Goal: Navigation & Orientation: Find specific page/section

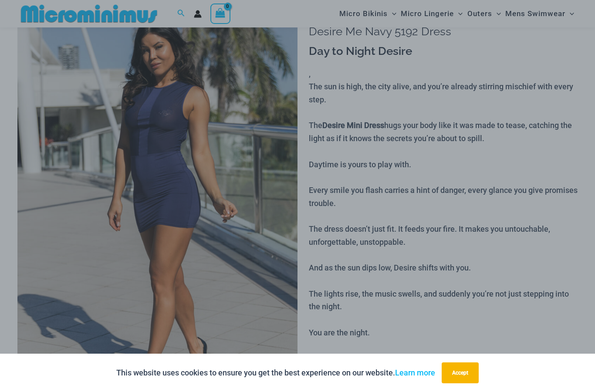
scroll to position [54, 0]
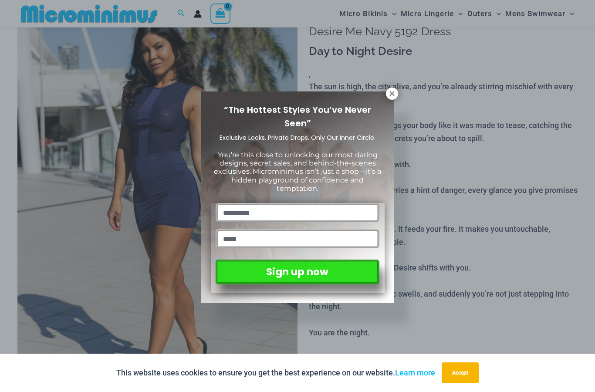
click at [391, 94] on icon at bounding box center [392, 94] width 8 height 8
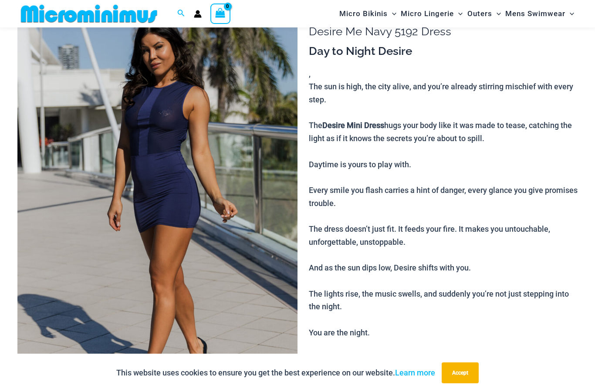
click at [457, 371] on button "Accept" at bounding box center [460, 373] width 37 height 21
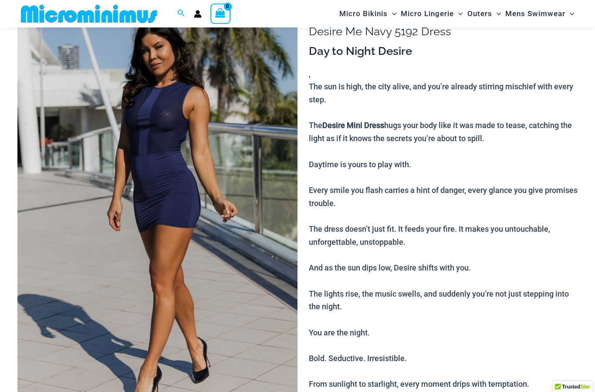
click at [154, 189] on img at bounding box center [157, 208] width 280 height 421
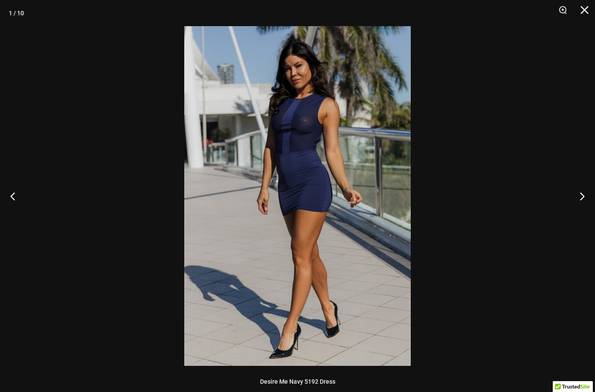
click at [582, 200] on button "Next" at bounding box center [579, 196] width 33 height 44
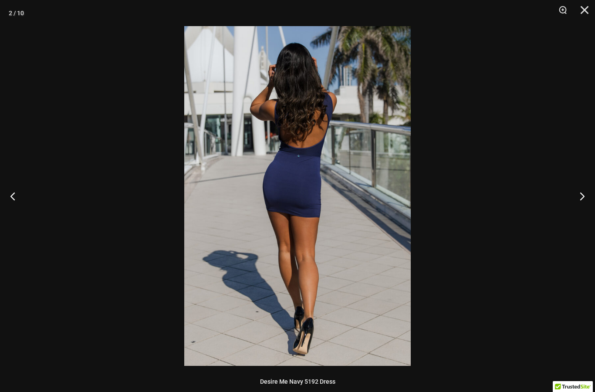
click at [581, 197] on button "Next" at bounding box center [579, 196] width 33 height 44
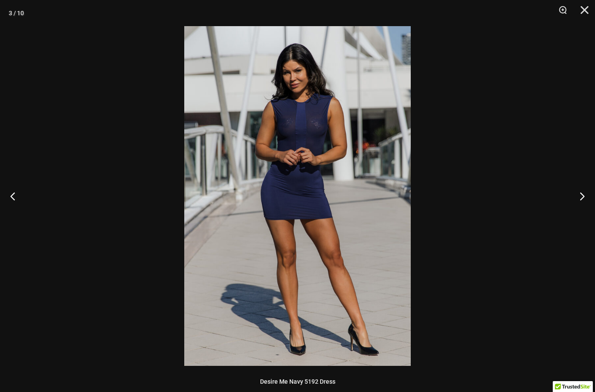
click at [586, 195] on button "Next" at bounding box center [579, 196] width 33 height 44
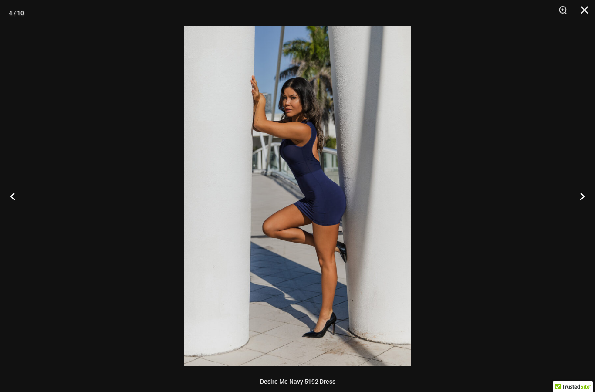
click at [580, 197] on button "Next" at bounding box center [579, 196] width 33 height 44
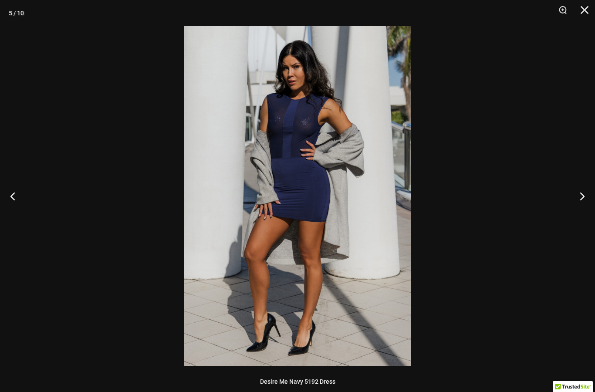
click at [581, 193] on button "Next" at bounding box center [579, 196] width 33 height 44
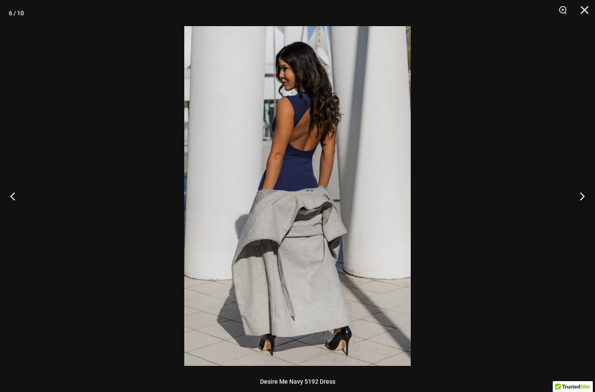
click at [582, 197] on button "Next" at bounding box center [579, 196] width 33 height 44
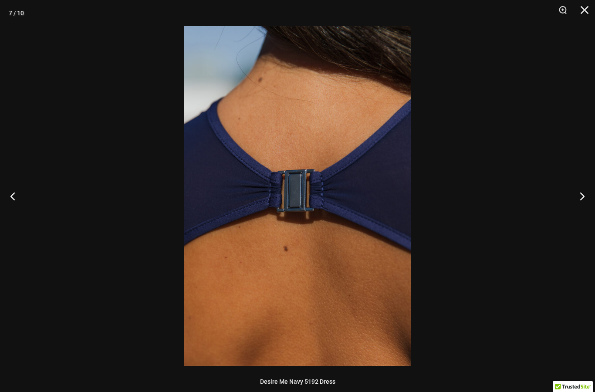
click at [585, 196] on button "Next" at bounding box center [579, 196] width 33 height 44
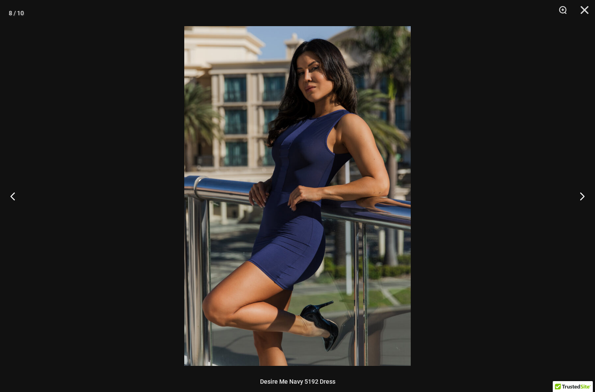
click at [580, 187] on button "Next" at bounding box center [579, 196] width 33 height 44
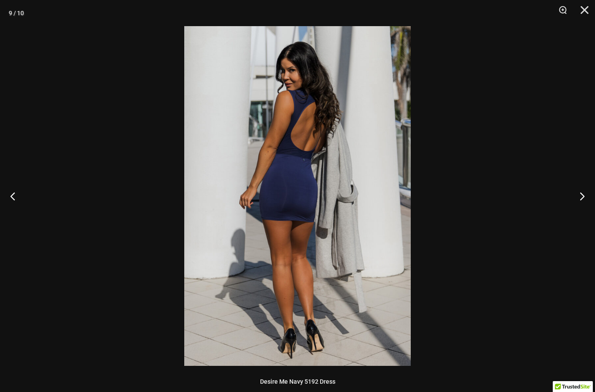
click at [579, 194] on button "Next" at bounding box center [579, 196] width 33 height 44
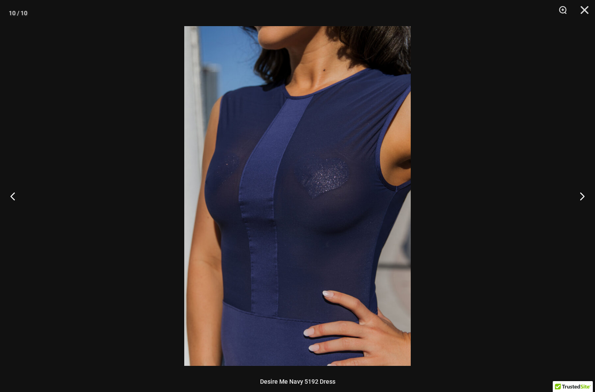
click at [586, 12] on button "Close" at bounding box center [582, 13] width 22 height 26
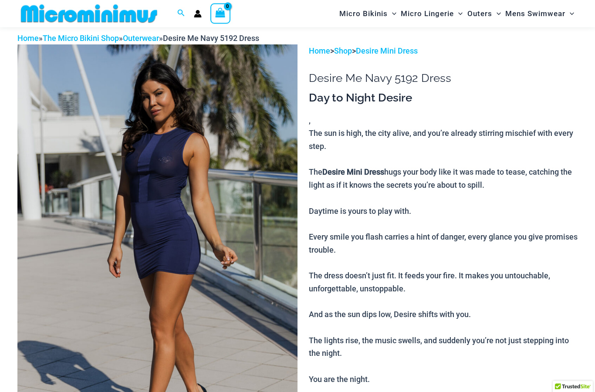
scroll to position [0, 0]
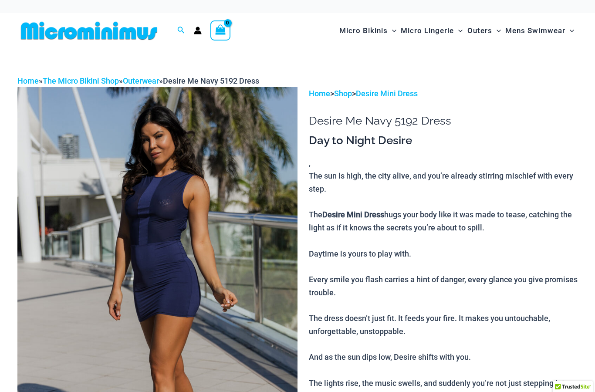
click at [136, 31] on img at bounding box center [88, 31] width 143 height 20
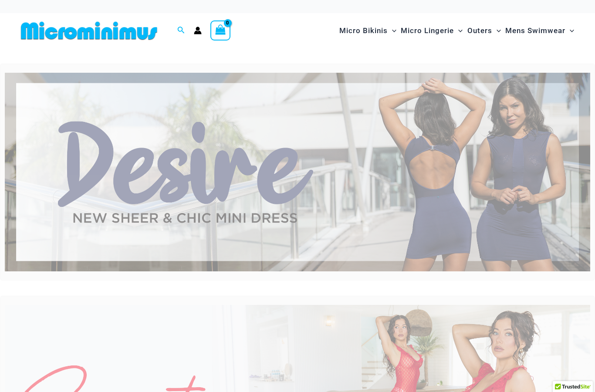
click at [367, 33] on span "Micro Bikinis" at bounding box center [364, 31] width 48 height 22
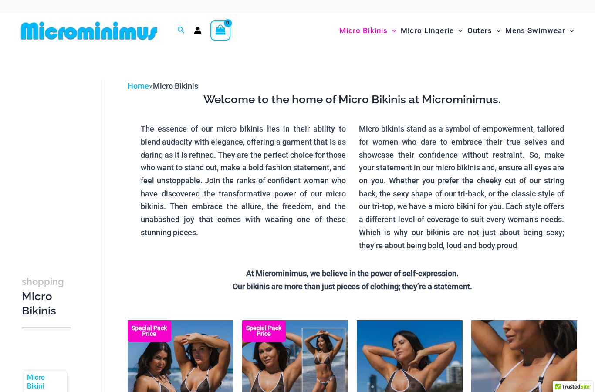
click at [428, 35] on span "Micro Lingerie" at bounding box center [427, 31] width 53 height 22
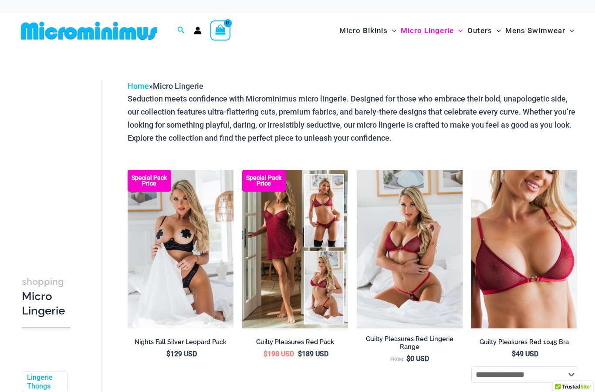
click at [540, 32] on span "Mens Swimwear" at bounding box center [536, 31] width 60 height 22
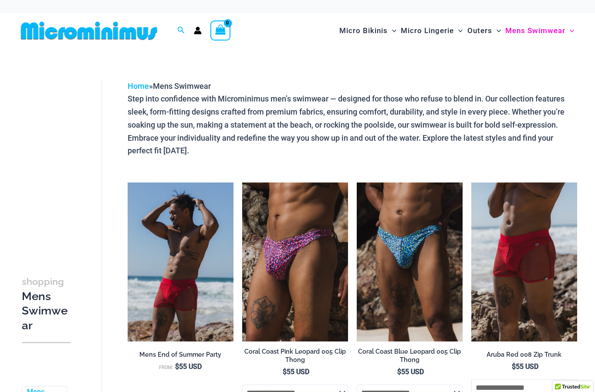
click at [123, 33] on img at bounding box center [88, 31] width 143 height 20
